Goal: Task Accomplishment & Management: Use online tool/utility

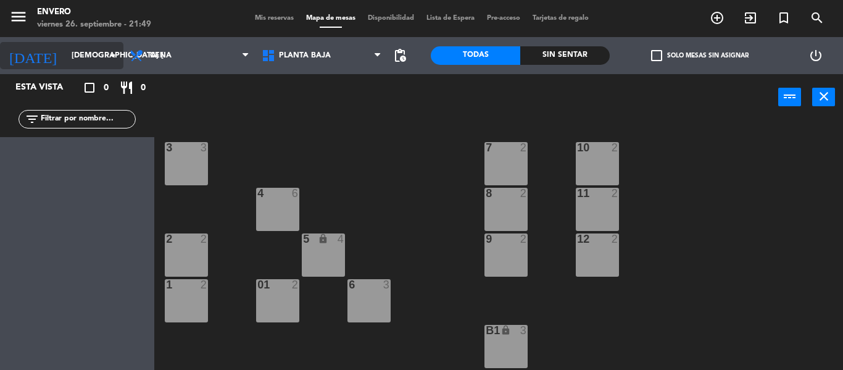
click at [86, 58] on input "[DEMOGRAPHIC_DATA] [DATE]" at bounding box center [117, 55] width 104 height 21
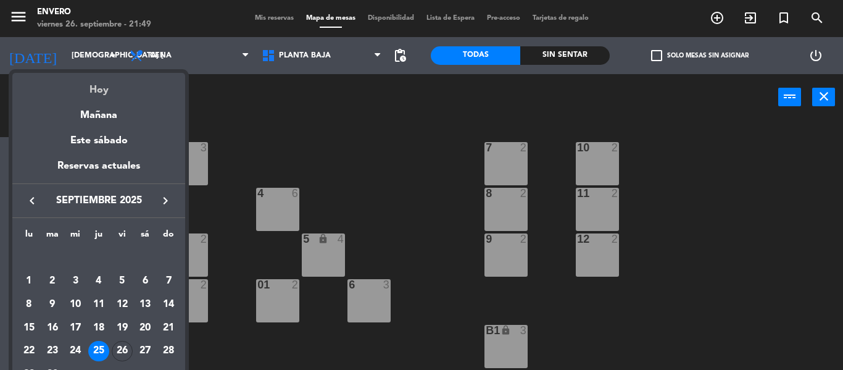
click at [86, 87] on div "Hoy" at bounding box center [98, 85] width 173 height 25
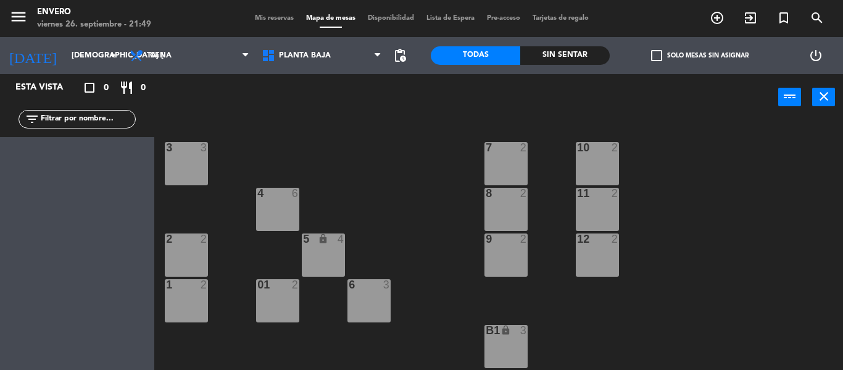
type input "vie. [DATE]"
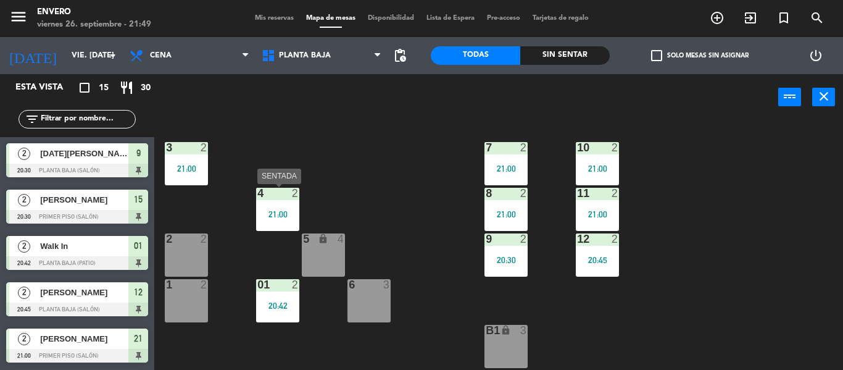
click at [278, 210] on div "21:00" at bounding box center [277, 214] width 43 height 9
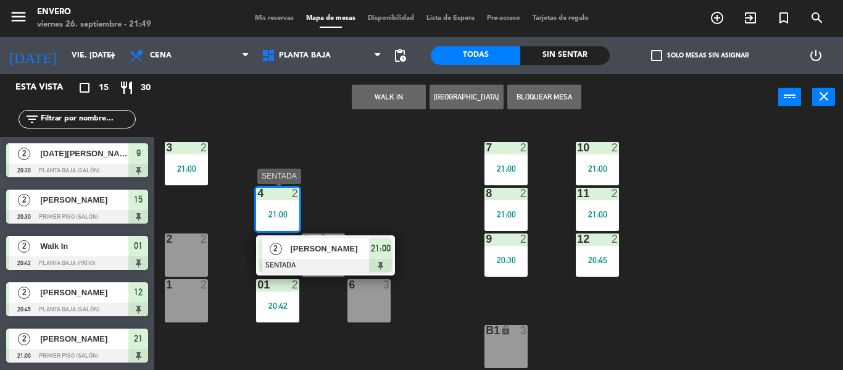
click at [341, 249] on span "[PERSON_NAME]" at bounding box center [329, 248] width 79 height 13
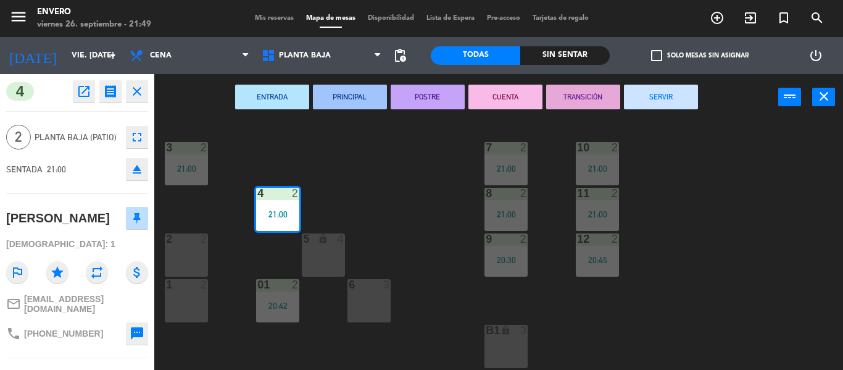
click at [672, 93] on button "SERVIR" at bounding box center [661, 97] width 74 height 25
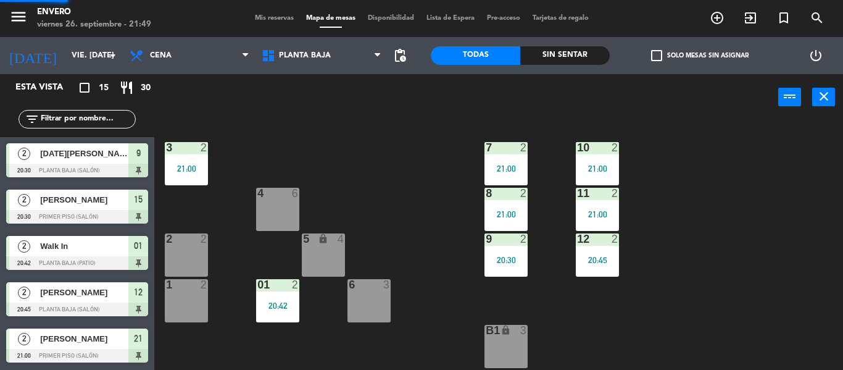
scroll to position [109, 0]
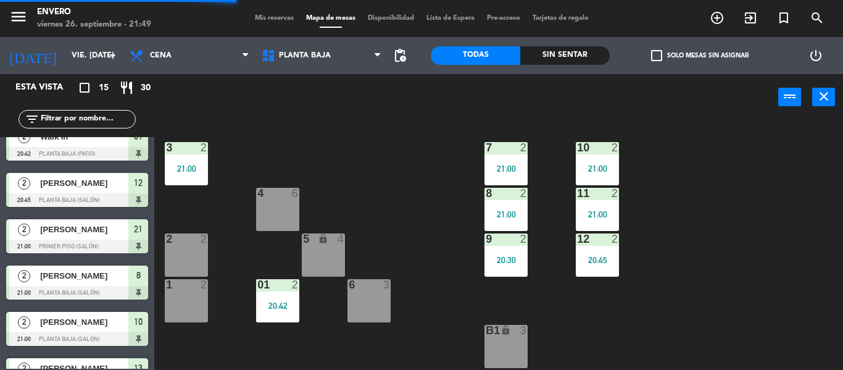
click at [295, 208] on div "4 6" at bounding box center [277, 209] width 43 height 43
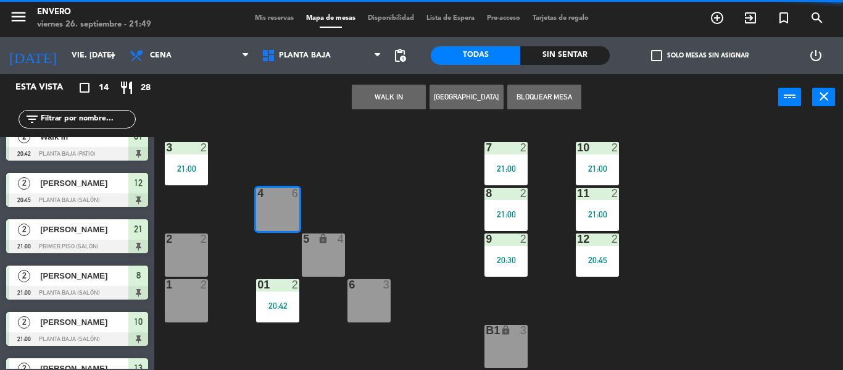
click at [394, 95] on button "WALK IN" at bounding box center [389, 97] width 74 height 25
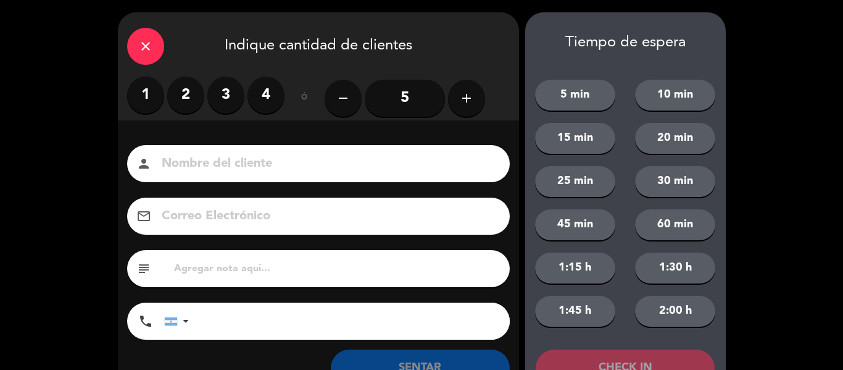
click at [191, 104] on label "2" at bounding box center [185, 94] width 37 height 37
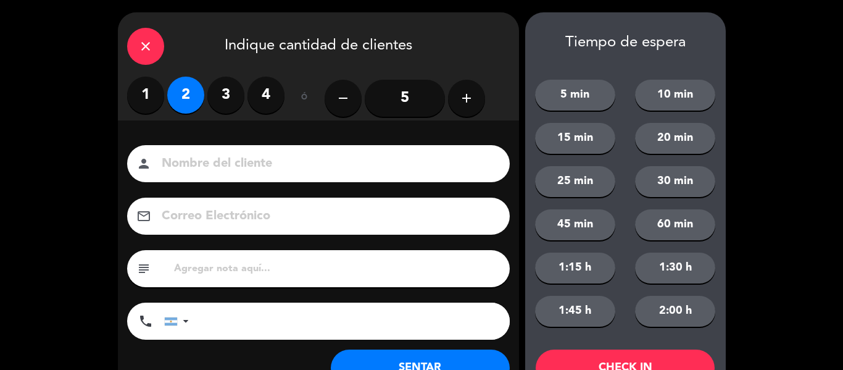
click at [481, 355] on button "SENTAR" at bounding box center [420, 367] width 179 height 37
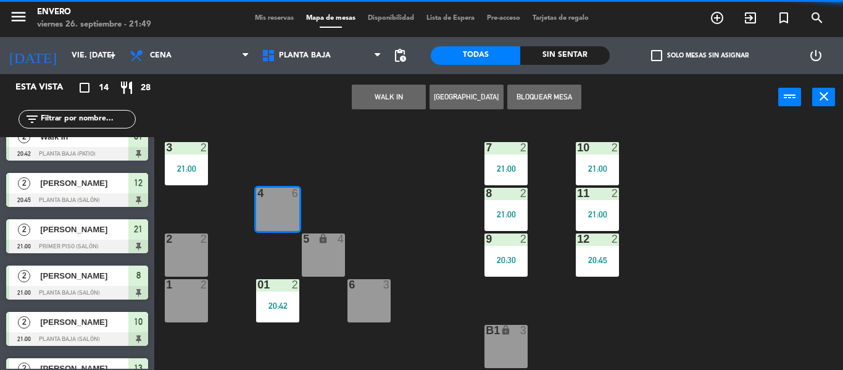
scroll to position [0, 0]
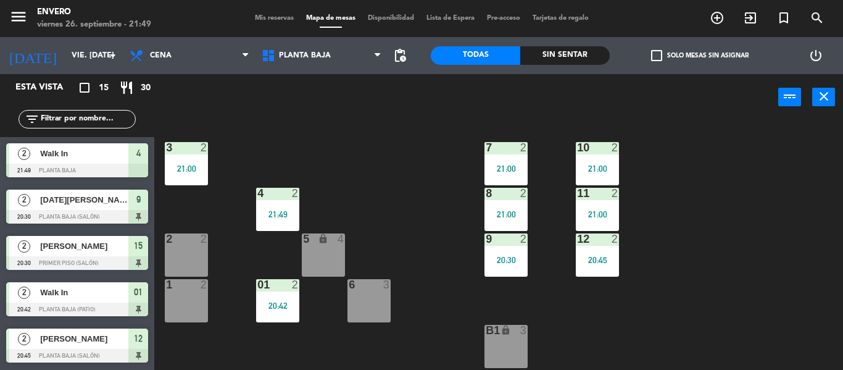
click at [328, 262] on div "5 lock 4" at bounding box center [323, 254] width 43 height 43
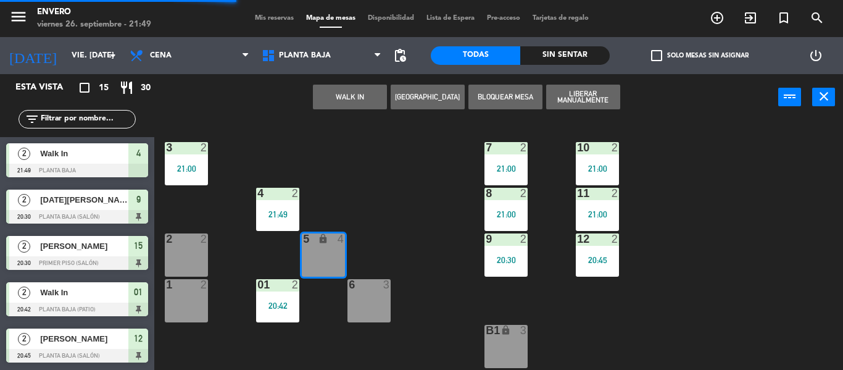
click at [355, 101] on button "WALK IN" at bounding box center [350, 97] width 74 height 25
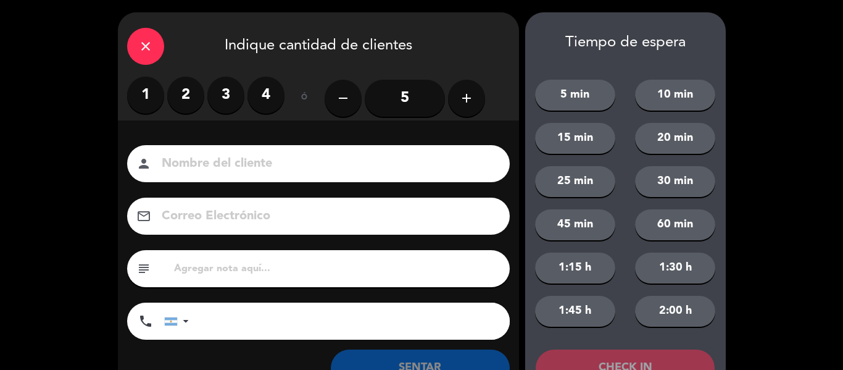
click at [178, 85] on label "2" at bounding box center [185, 94] width 37 height 37
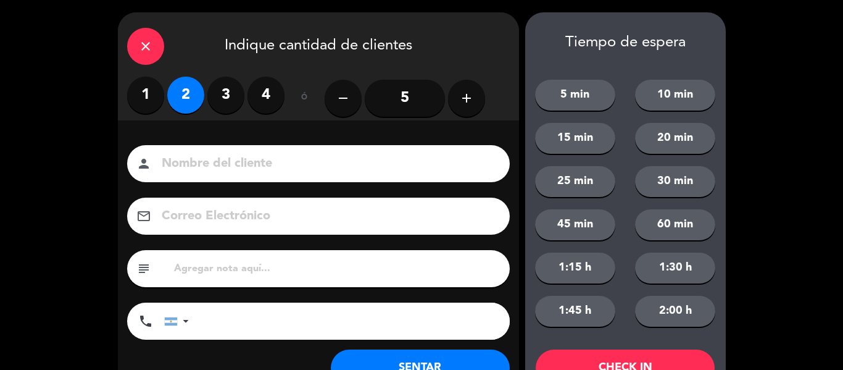
click at [411, 356] on button "SENTAR" at bounding box center [420, 367] width 179 height 37
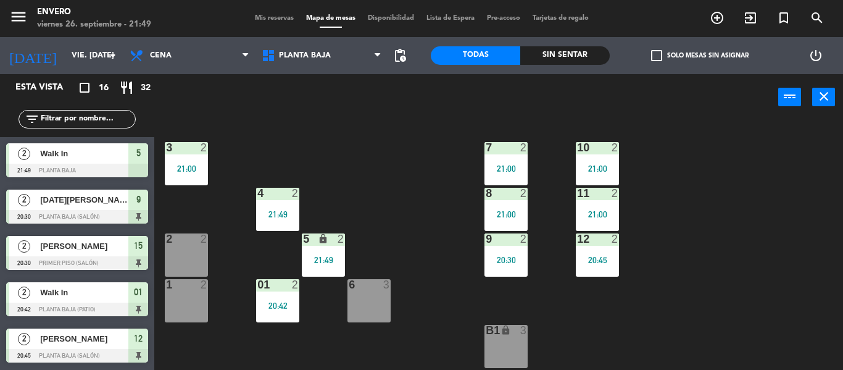
click at [366, 288] on div at bounding box center [368, 284] width 20 height 11
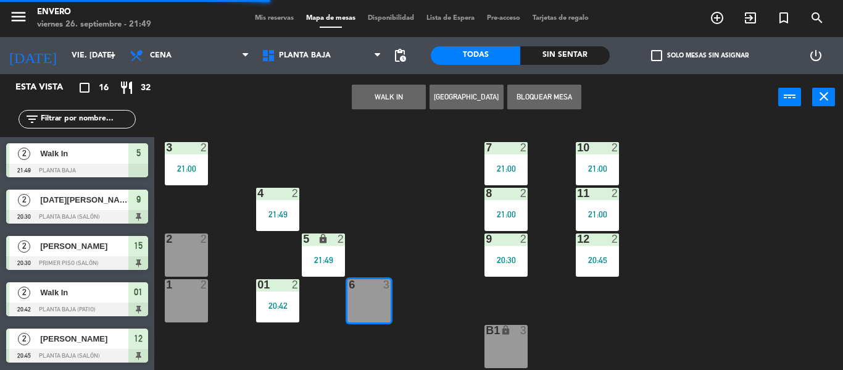
click at [376, 86] on button "WALK IN" at bounding box center [389, 97] width 74 height 25
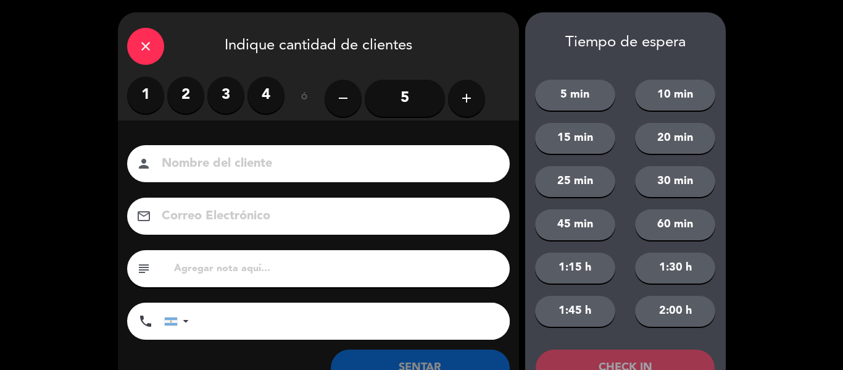
click at [181, 93] on label "2" at bounding box center [185, 94] width 37 height 37
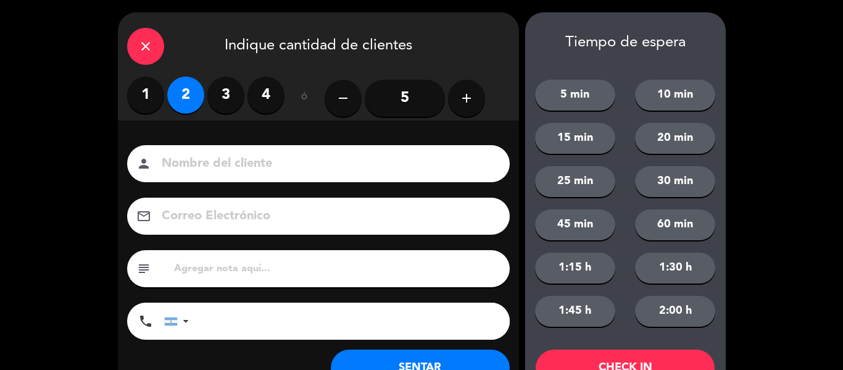
click at [457, 367] on button "SENTAR" at bounding box center [420, 367] width 179 height 37
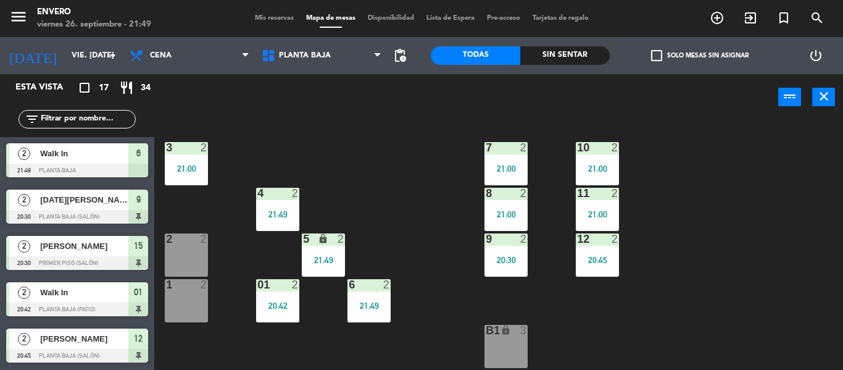
click at [459, 312] on div "3 2 21:00 7 2 21:00 10 2 21:00 4 2 21:49 8 2 21:00 11 2 21:00 2 2 5 lock 2 21:4…" at bounding box center [503, 244] width 680 height 249
click at [167, 244] on div "2" at bounding box center [166, 238] width 1 height 11
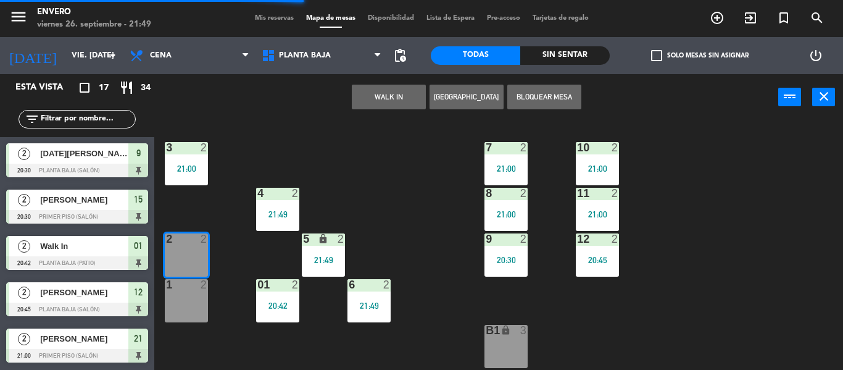
click at [382, 91] on button "WALK IN" at bounding box center [389, 97] width 74 height 25
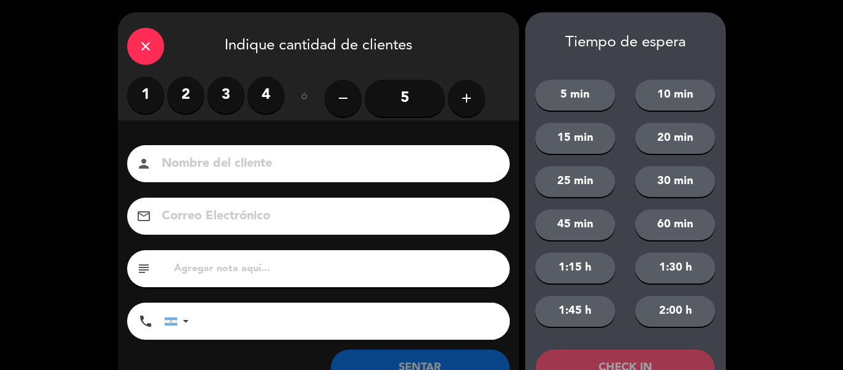
click at [189, 90] on label "2" at bounding box center [185, 94] width 37 height 37
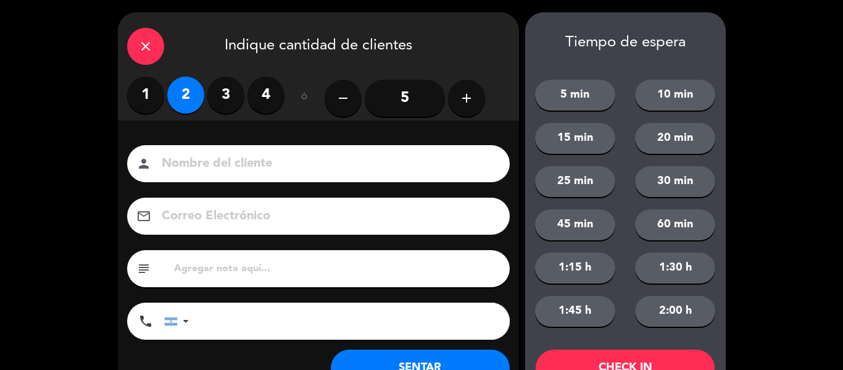
click at [450, 363] on button "SENTAR" at bounding box center [420, 367] width 179 height 37
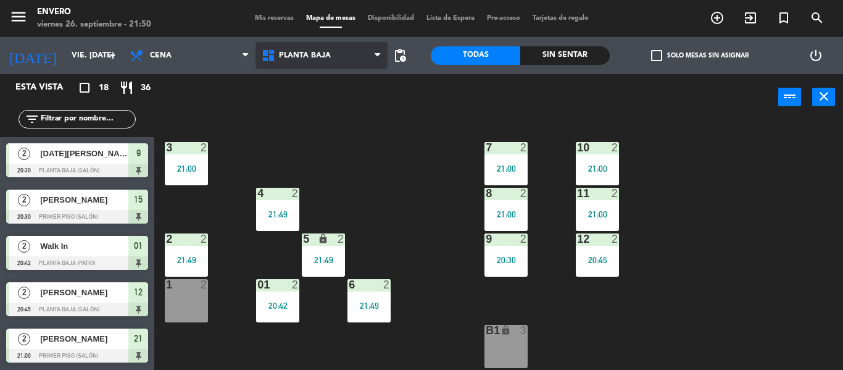
click at [328, 49] on span "Planta Baja" at bounding box center [321, 55] width 132 height 27
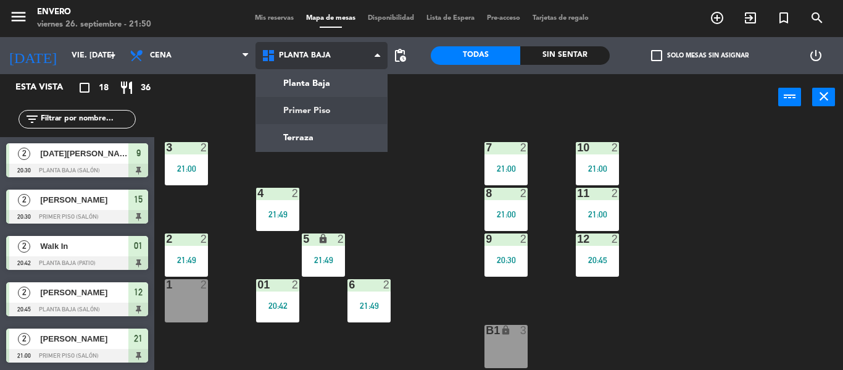
click at [328, 110] on ng-component "menu Envero viernes 26. septiembre - 21:50 Mis reservas Mapa de mesas Disponibi…" at bounding box center [421, 185] width 843 height 370
